Goal: Find specific page/section: Find specific page/section

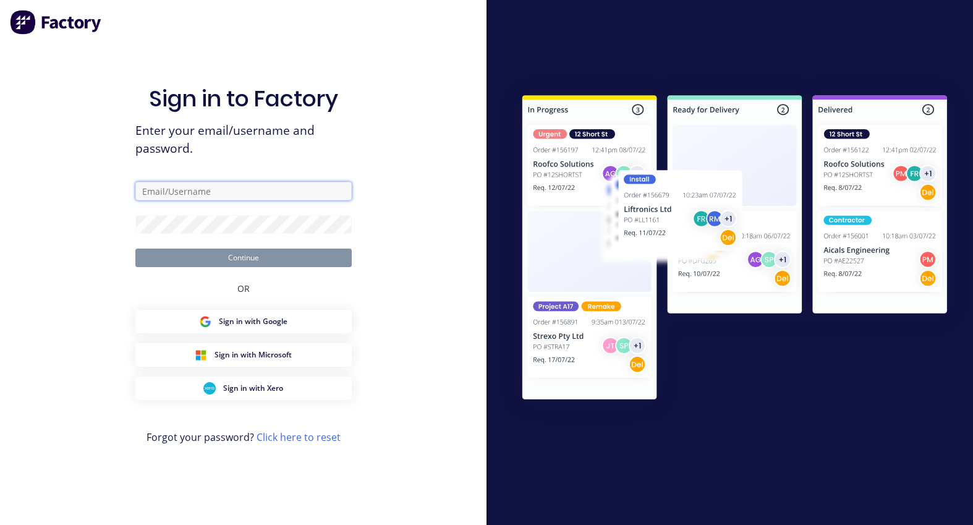
type input "[PERSON_NAME][EMAIL_ADDRESS][DOMAIN_NAME]"
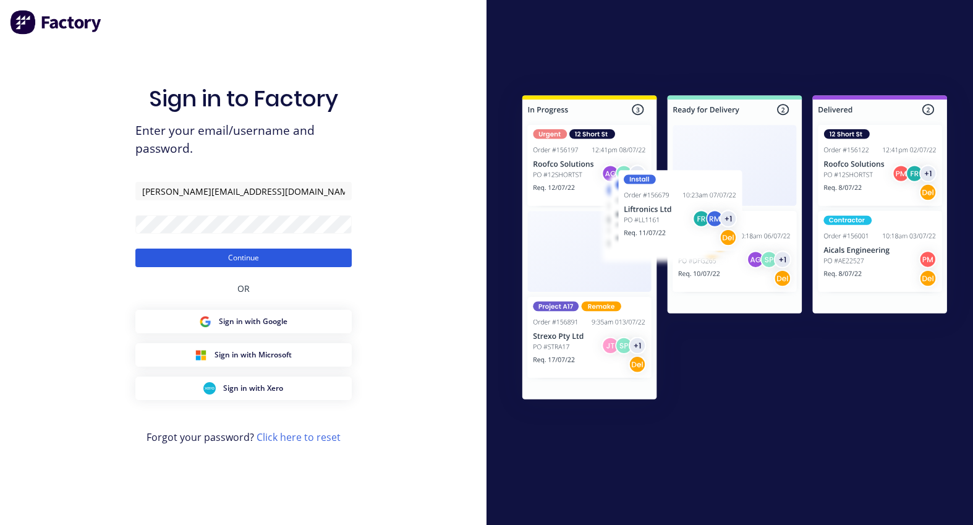
click at [219, 256] on button "Continue" at bounding box center [243, 257] width 216 height 19
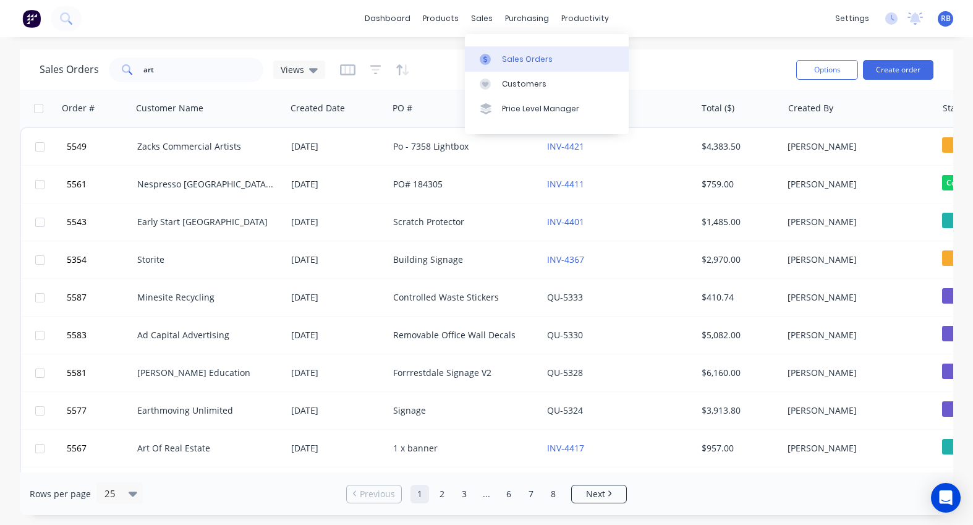
click at [516, 61] on div "Sales Orders" at bounding box center [527, 59] width 51 height 11
click at [476, 65] on link "Product Catalogue" at bounding box center [502, 58] width 164 height 25
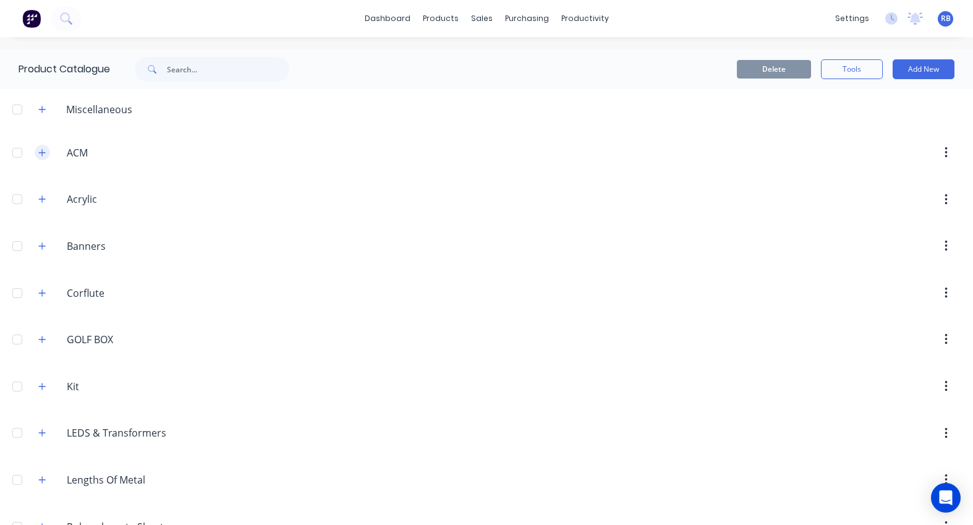
click at [43, 153] on icon "button" at bounding box center [41, 152] width 7 height 9
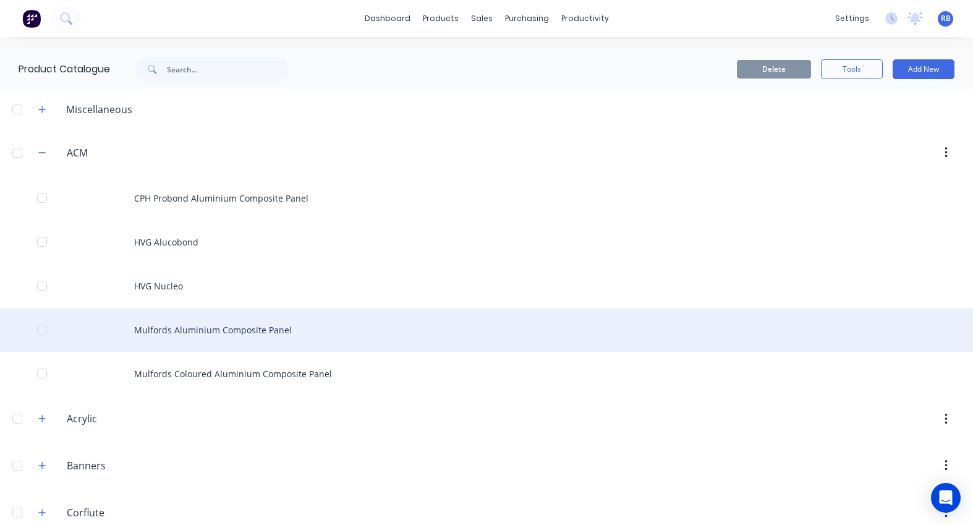
click at [204, 336] on div "Mulfords Aluminium Composite Panel" at bounding box center [486, 330] width 973 height 44
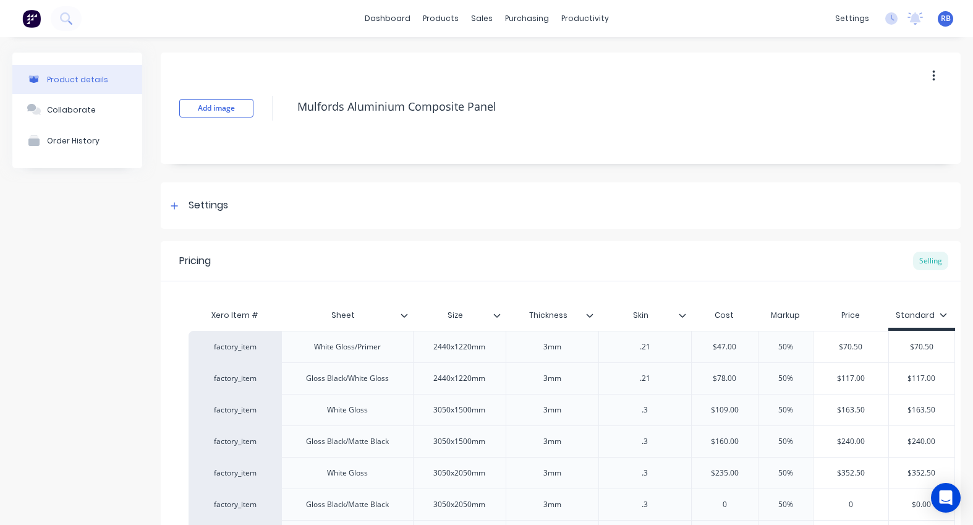
type textarea "x"
click at [950, 20] on span "RB" at bounding box center [946, 18] width 10 height 11
click at [847, 152] on div "Sign out" at bounding box center [839, 155] width 33 height 11
